Goal: Find specific page/section: Find specific page/section

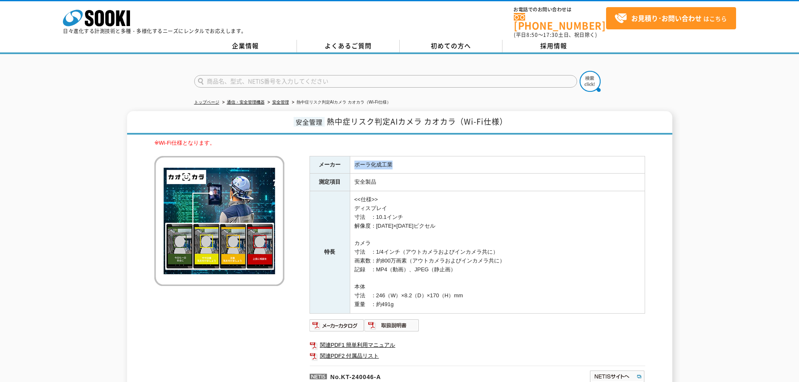
drag, startPoint x: 354, startPoint y: 159, endPoint x: 400, endPoint y: 159, distance: 45.7
click at [400, 159] on td "ポーラ化成工業" at bounding box center [497, 165] width 295 height 18
copy td "ポーラ化成工業"
drag, startPoint x: 428, startPoint y: 116, endPoint x: 457, endPoint y: 117, distance: 28.5
click at [457, 117] on span "熱中症リスク判定AIカメラ カオカラ（Wi-Fi仕様）" at bounding box center [417, 121] width 181 height 11
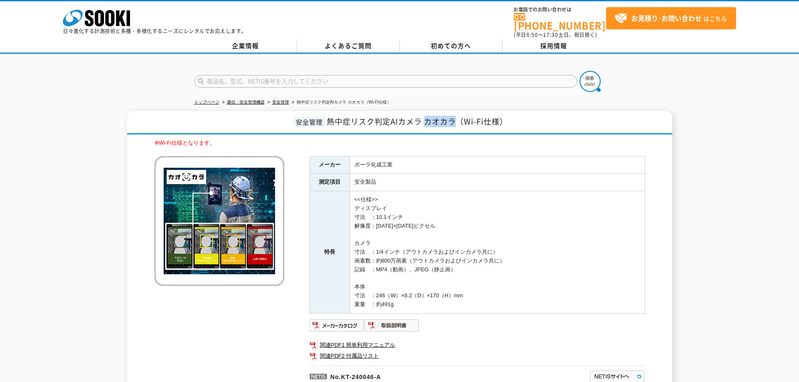
copy span "カオカラ"
click at [355, 158] on td "ポーラ化成工業" at bounding box center [497, 165] width 295 height 18
drag, startPoint x: 352, startPoint y: 156, endPoint x: 422, endPoint y: 165, distance: 70.7
click at [422, 165] on td "ポーラ化成工業" at bounding box center [497, 165] width 295 height 18
copy td "ポーラ化成工業"
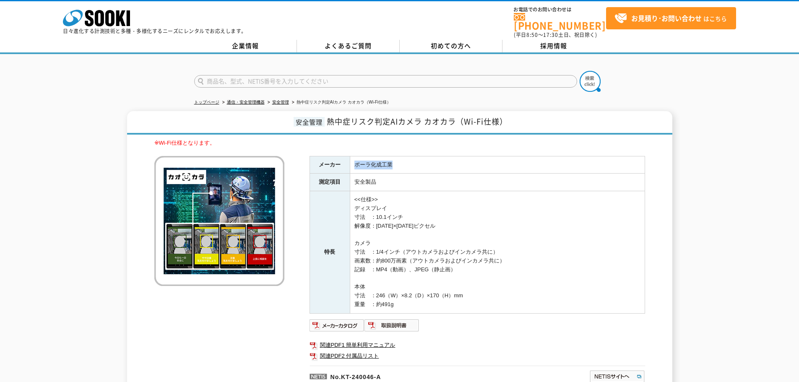
drag, startPoint x: 355, startPoint y: 159, endPoint x: 401, endPoint y: 161, distance: 45.8
click at [401, 161] on td "ポーラ化成工業" at bounding box center [497, 165] width 295 height 18
copy td "ポーラ化成工業"
